Goal: Task Accomplishment & Management: Use online tool/utility

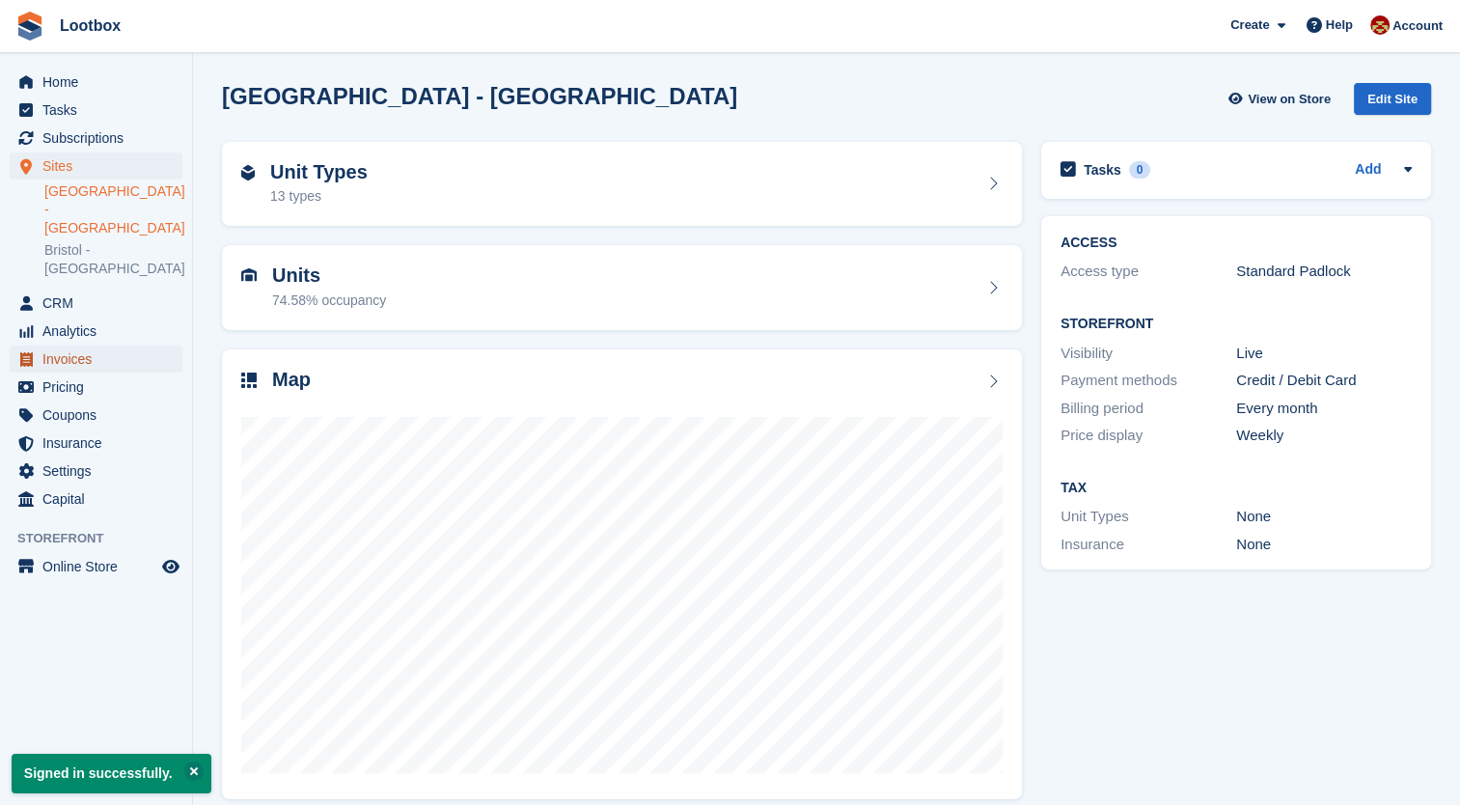
click at [49, 346] on span "Invoices" at bounding box center [100, 359] width 116 height 27
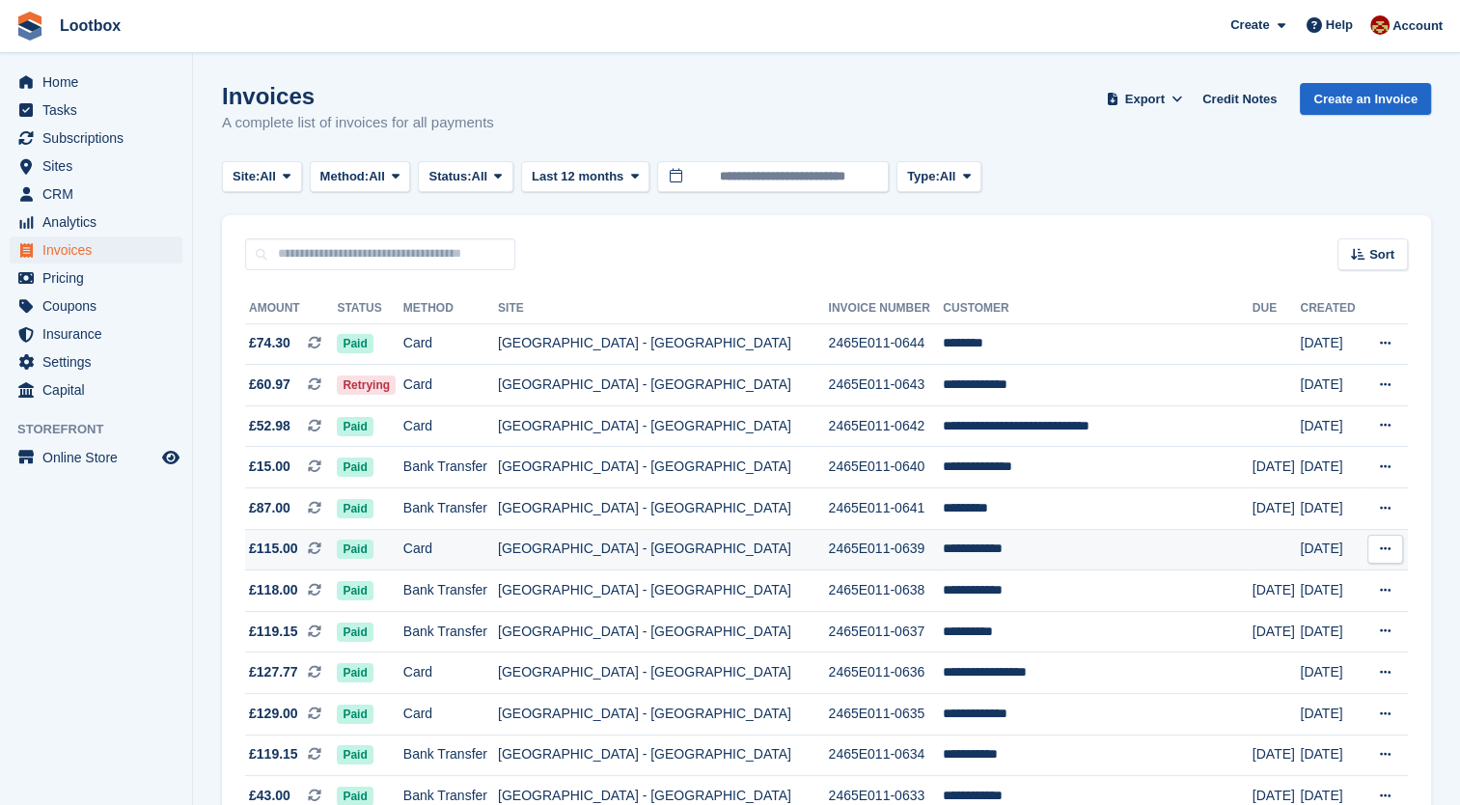
click at [482, 555] on td "Card" at bounding box center [450, 550] width 95 height 42
click at [610, 170] on span "Last 12 months" at bounding box center [578, 176] width 92 height 19
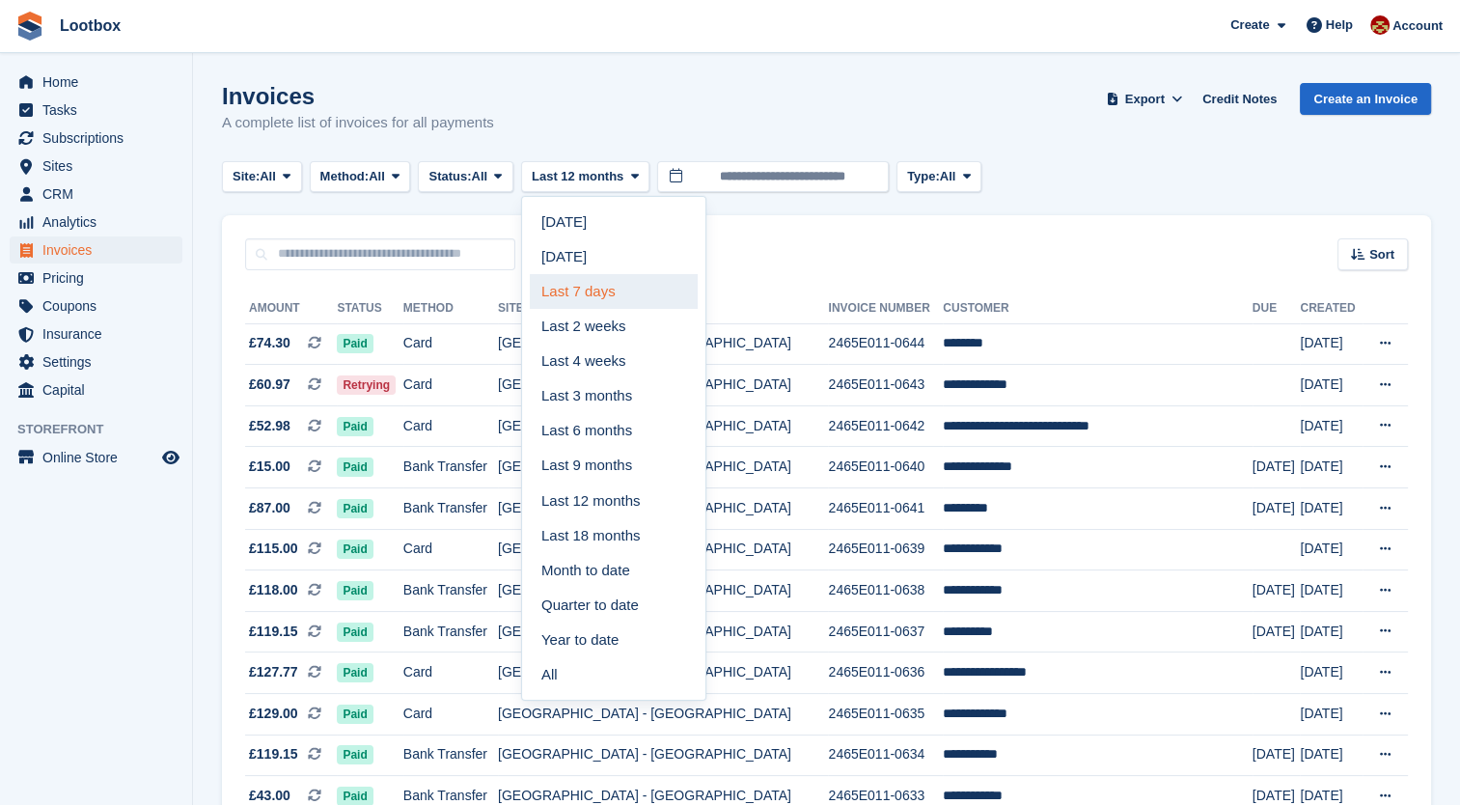
click at [596, 290] on link "Last 7 days" at bounding box center [614, 291] width 168 height 35
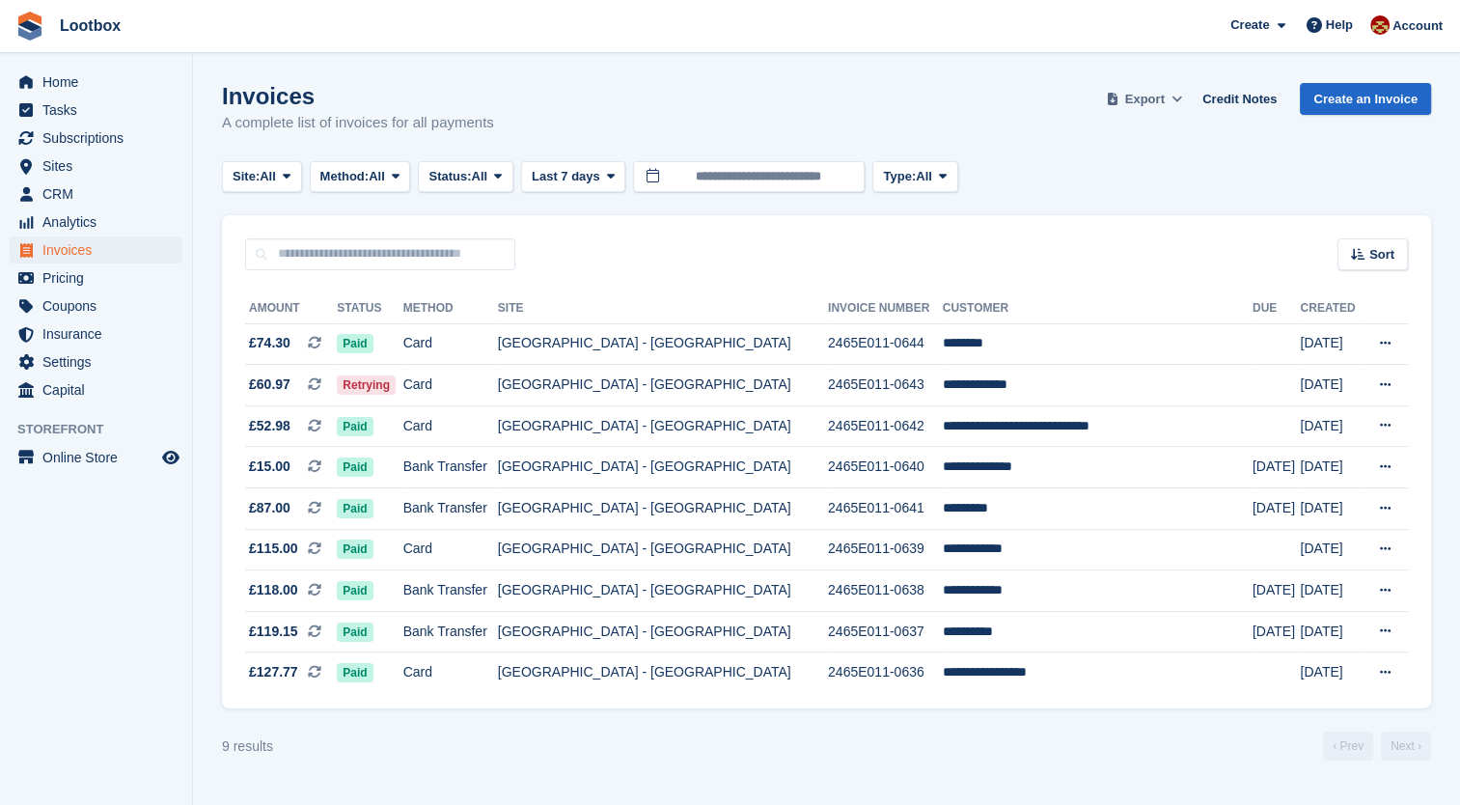
click at [1175, 102] on button "Export" at bounding box center [1144, 99] width 85 height 32
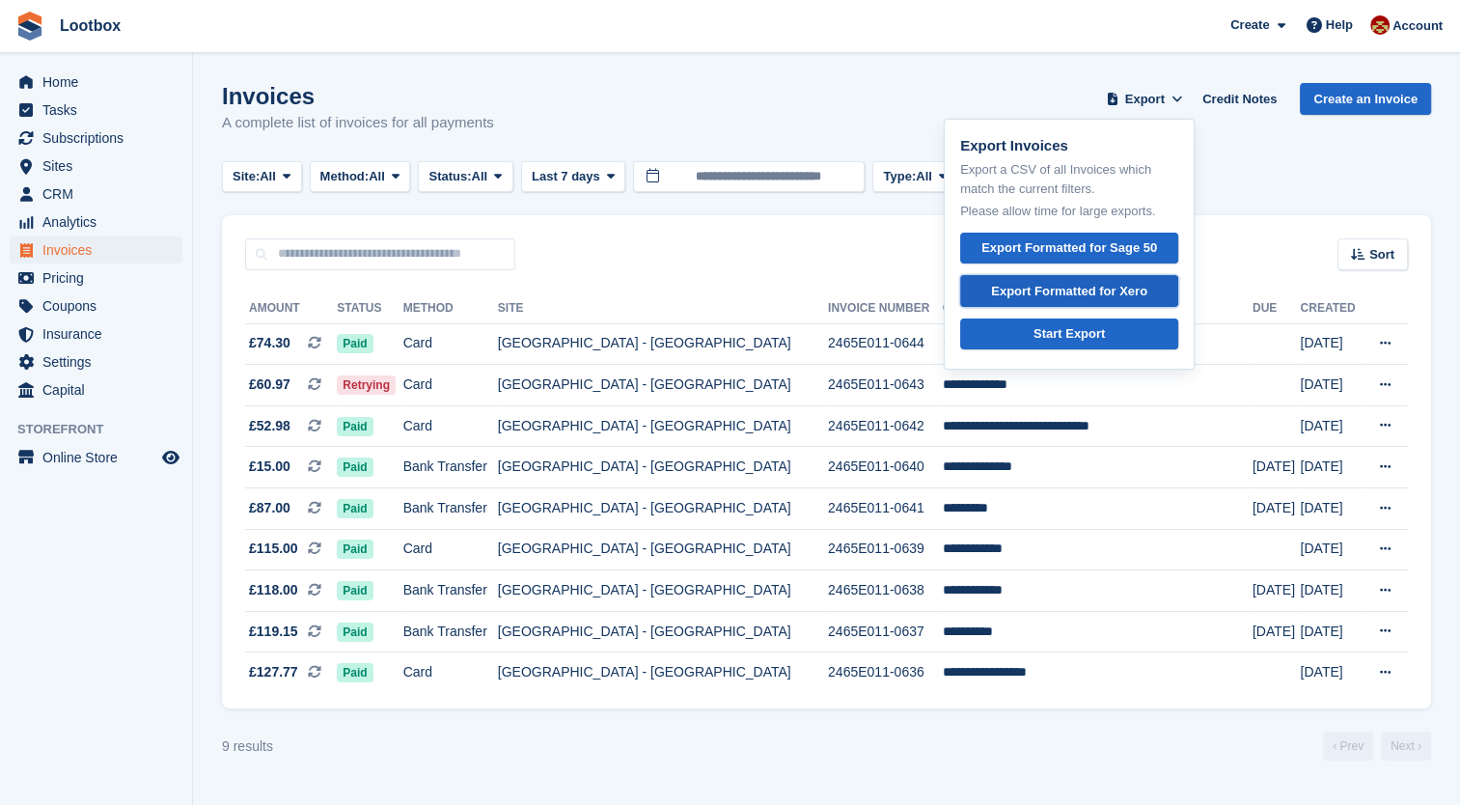
click at [1075, 292] on div "Export Formatted for Xero" at bounding box center [1069, 291] width 156 height 19
